Goal: Information Seeking & Learning: Understand process/instructions

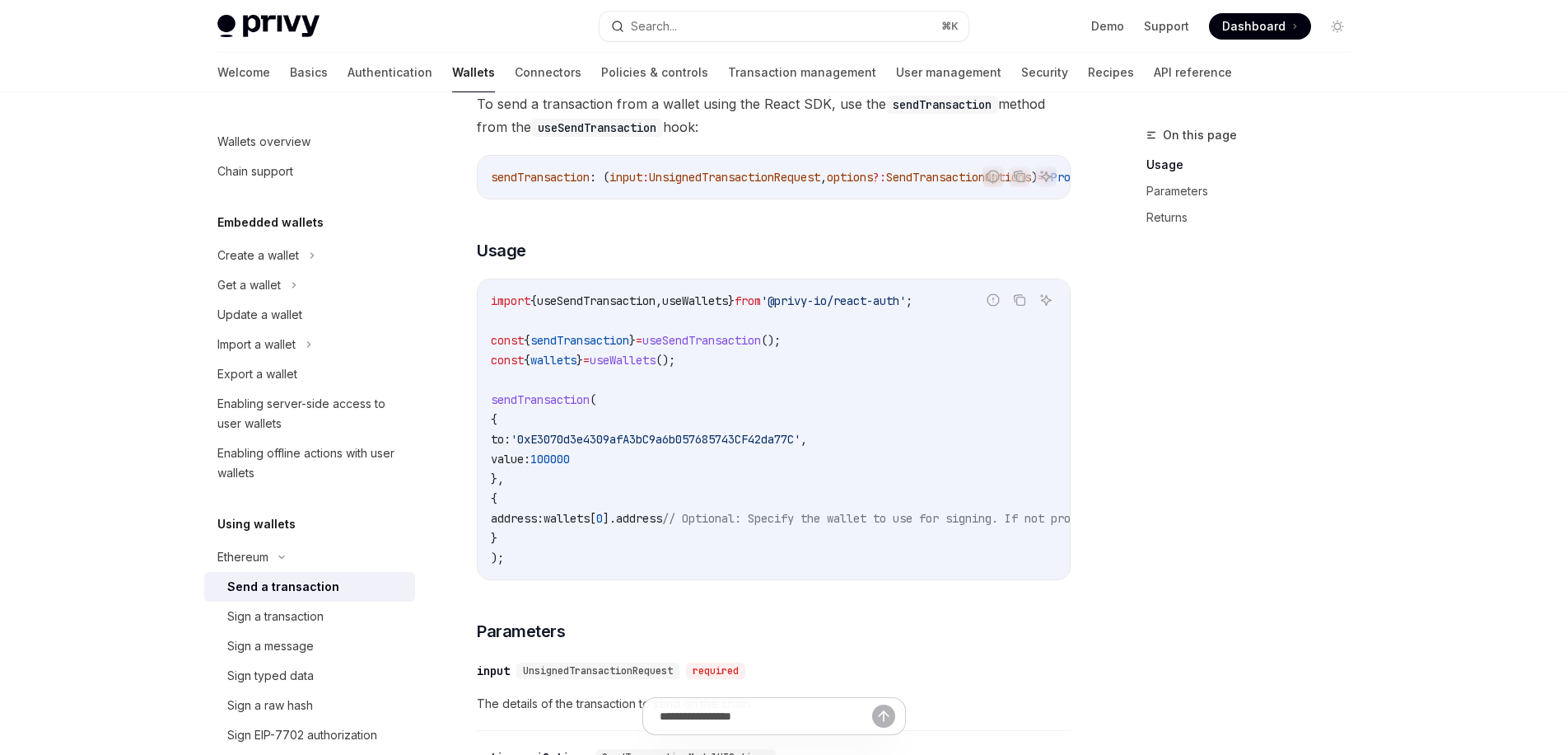
scroll to position [0, 277]
click at [726, 348] on span "useSendTransaction" at bounding box center [701, 340] width 119 height 15
click at [815, 406] on code "import { useSendTransaction , useWallets } from '@privy-io/react-auth' ; const …" at bounding box center [922, 430] width 863 height 277
click at [705, 348] on span "useSendTransaction" at bounding box center [701, 340] width 119 height 15
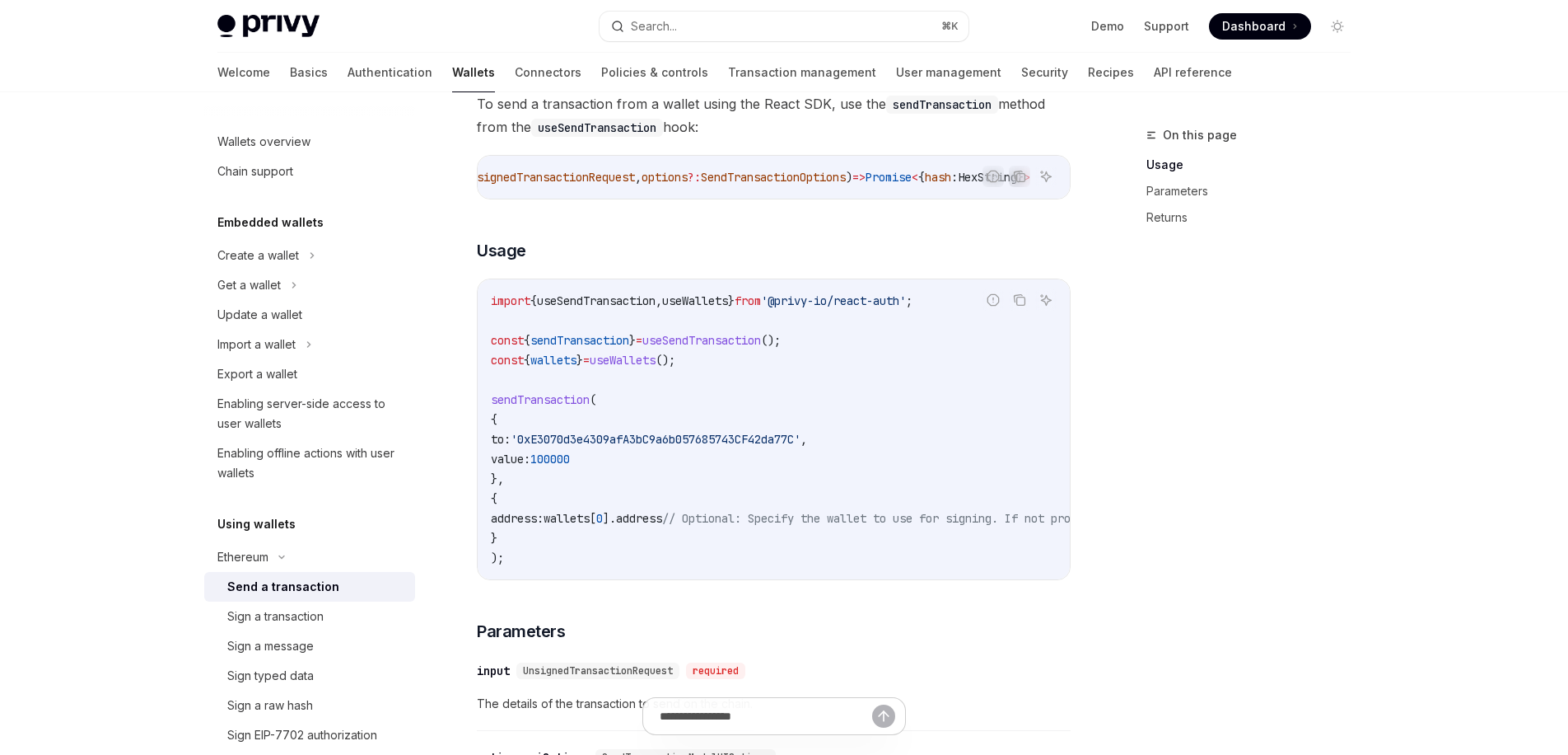
click at [705, 348] on span "useSendTransaction" at bounding box center [701, 340] width 119 height 15
click at [629, 307] on span "useSendTransaction" at bounding box center [596, 301] width 119 height 15
click at [761, 343] on span "useSendTransaction" at bounding box center [701, 340] width 119 height 15
drag, startPoint x: 762, startPoint y: 343, endPoint x: 772, endPoint y: 343, distance: 10.0
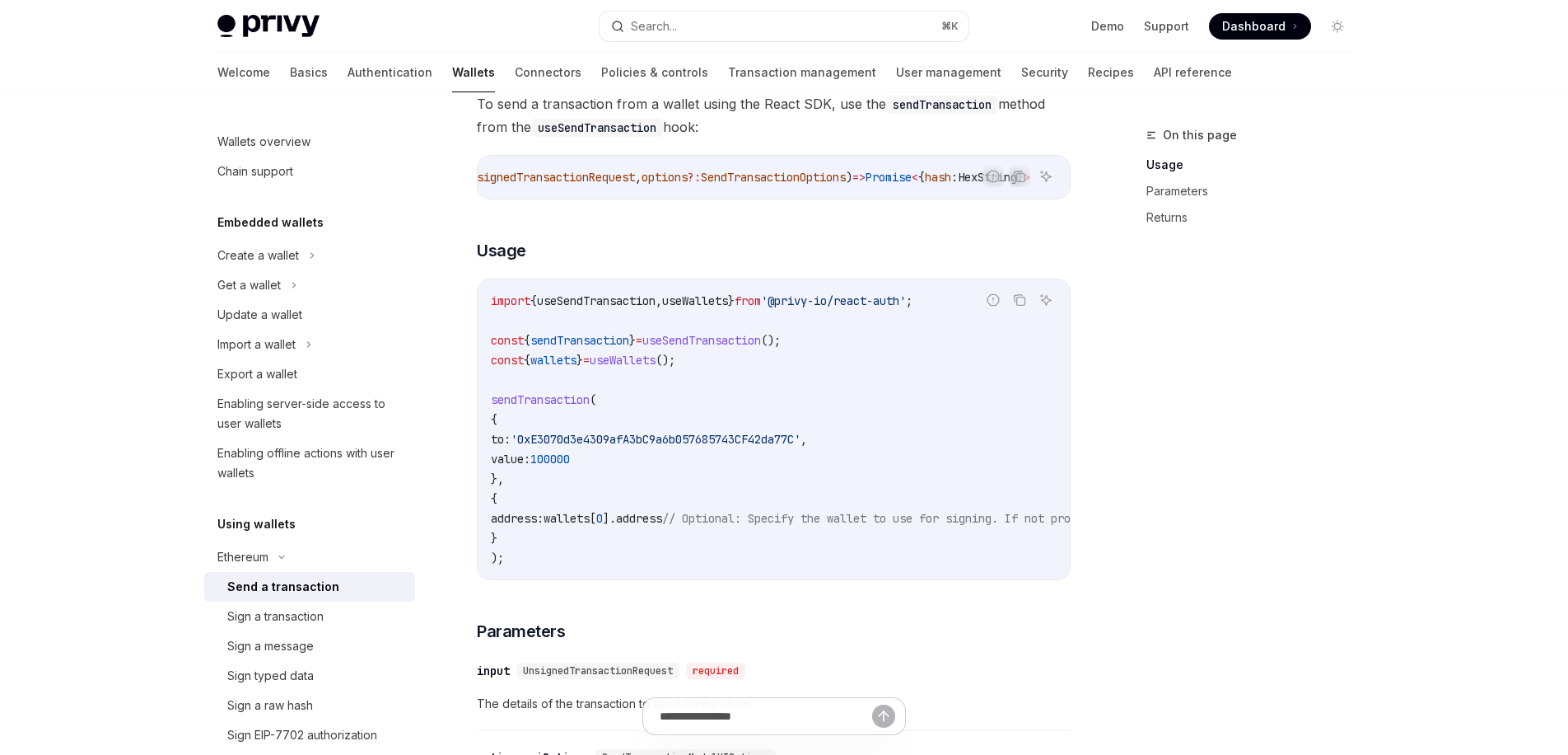
click at [761, 343] on span "useSendTransaction" at bounding box center [701, 340] width 119 height 15
drag, startPoint x: 811, startPoint y: 341, endPoint x: 671, endPoint y: 353, distance: 140.5
click at [671, 348] on span "const { sendTransaction } = useSendTransaction ();" at bounding box center [636, 340] width 290 height 15
copy span "useSendTransaction ()"
